Goal: Task Accomplishment & Management: Use online tool/utility

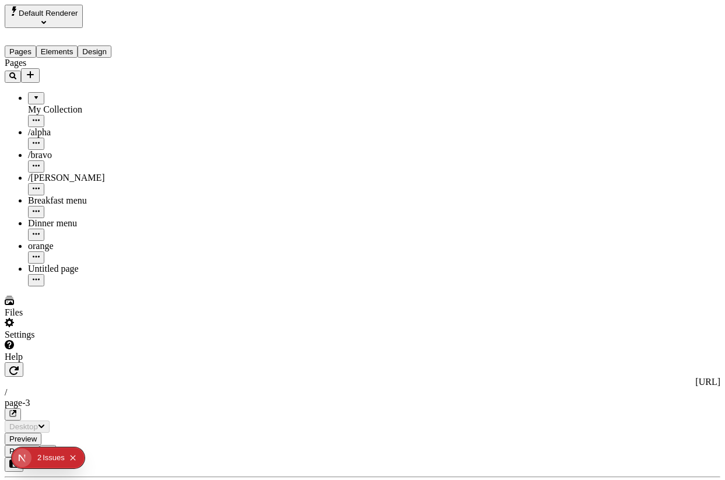
click at [58, 18] on span "Default Renderer" at bounding box center [49, 13] width 60 height 9
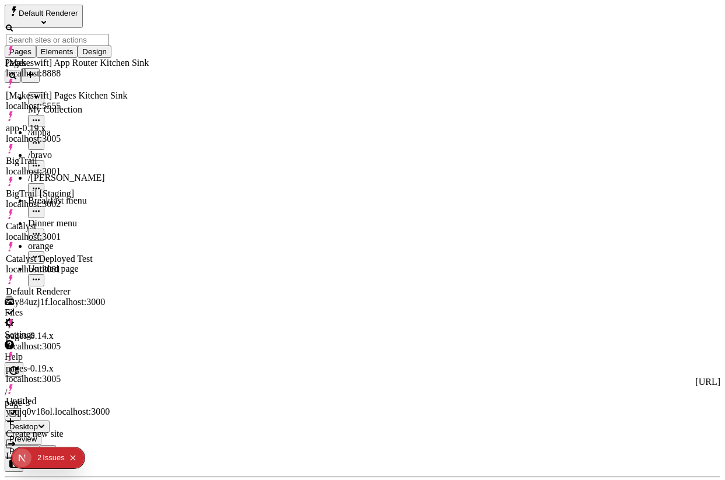
click at [81, 58] on div "[Makeswift] App Router Kitchen Sink" at bounding box center [77, 63] width 143 height 11
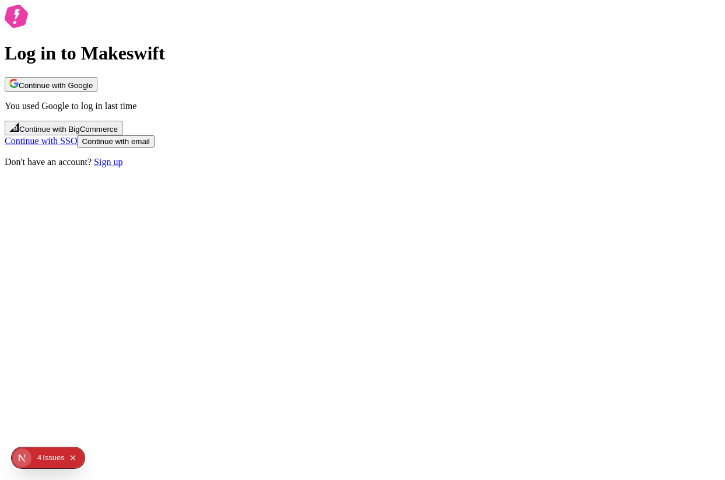
click at [97, 92] on button "Continue with Google" at bounding box center [51, 84] width 93 height 15
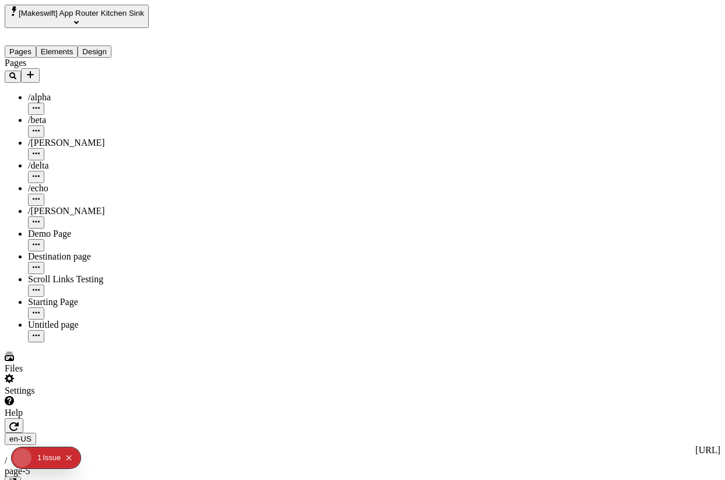
type input "/page-5"
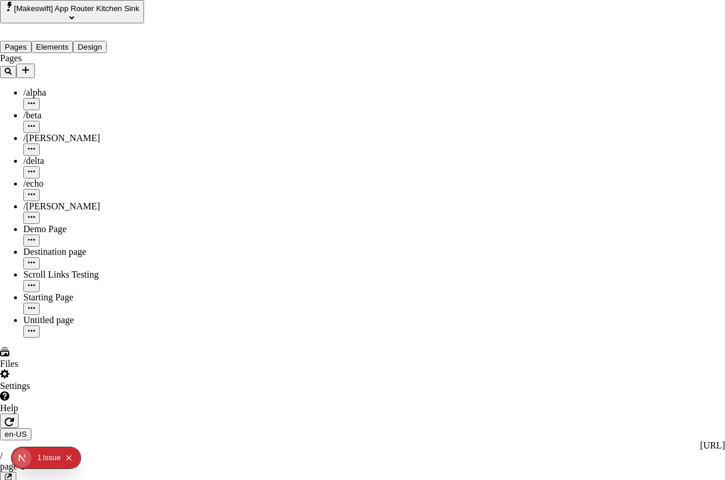
scroll to position [520, 0]
checkbox input "true"
